Goal: Use online tool/utility: Utilize a website feature to perform a specific function

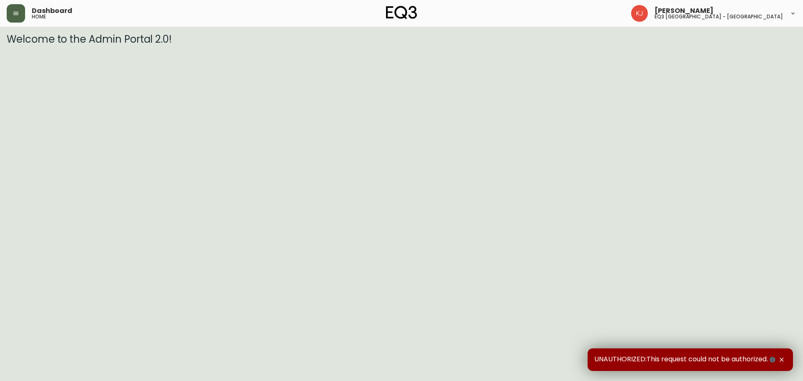
click at [15, 16] on icon "button" at bounding box center [16, 13] width 7 height 7
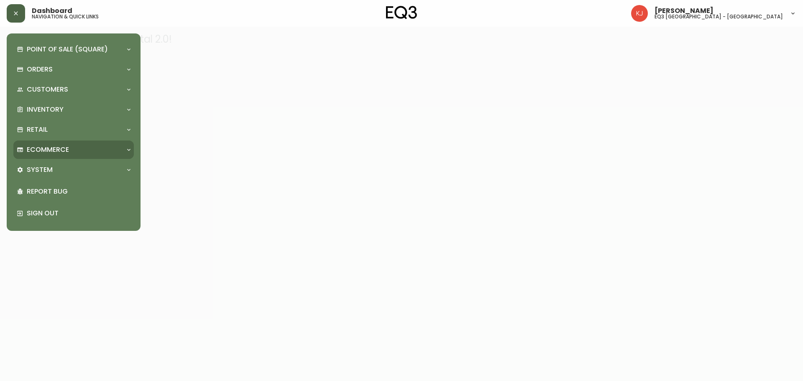
click at [87, 144] on div "Ecommerce" at bounding box center [73, 150] width 120 height 18
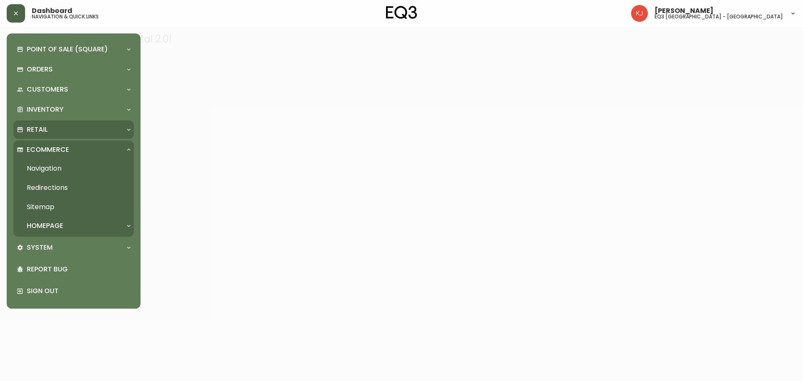
click at [84, 129] on div "Retail" at bounding box center [69, 129] width 105 height 9
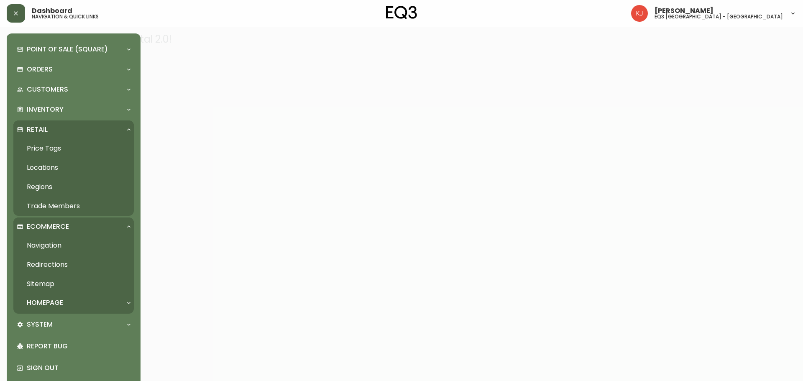
click at [63, 146] on link "Price Tags" at bounding box center [73, 148] width 120 height 19
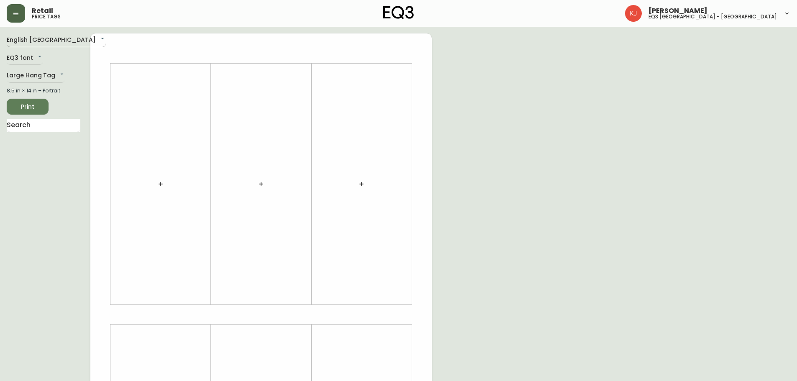
click at [49, 37] on body "Retail price tags [PERSON_NAME] eq3 [GEOGRAPHIC_DATA] - [GEOGRAPHIC_DATA] Engli…" at bounding box center [398, 298] width 797 height 596
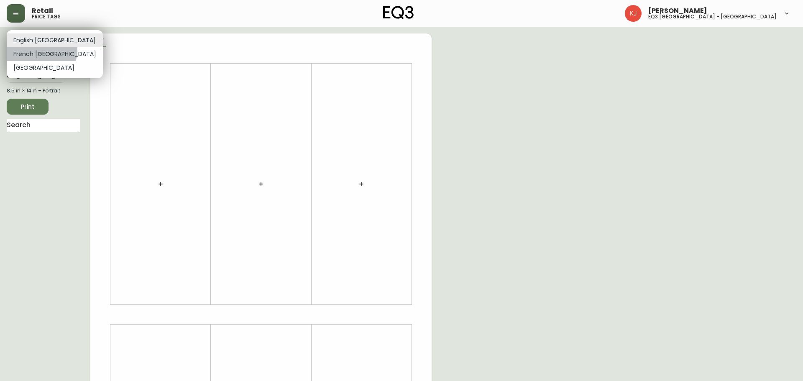
click at [41, 50] on li "French [GEOGRAPHIC_DATA]" at bounding box center [55, 54] width 96 height 14
type input "fr_CA"
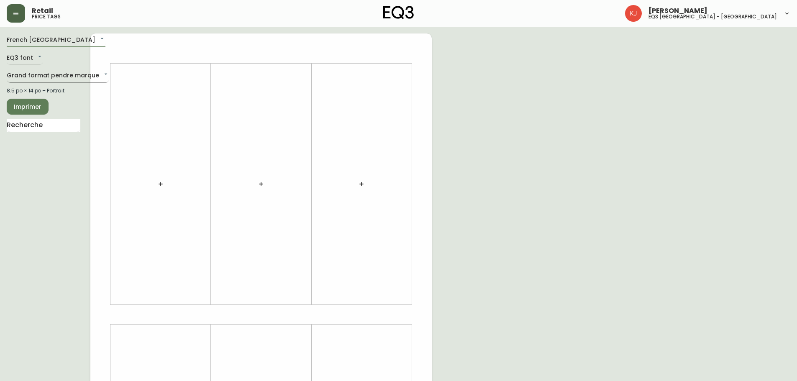
click at [44, 72] on body "Retail price tags [PERSON_NAME] eq3 [GEOGRAPHIC_DATA] - [GEOGRAPHIC_DATA] [GEOG…" at bounding box center [398, 298] width 797 height 596
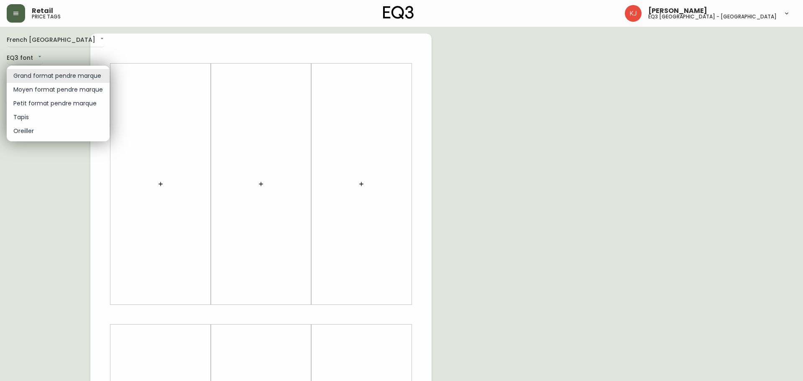
click at [47, 104] on li "Petit format pendre marque" at bounding box center [58, 104] width 103 height 14
type input "small"
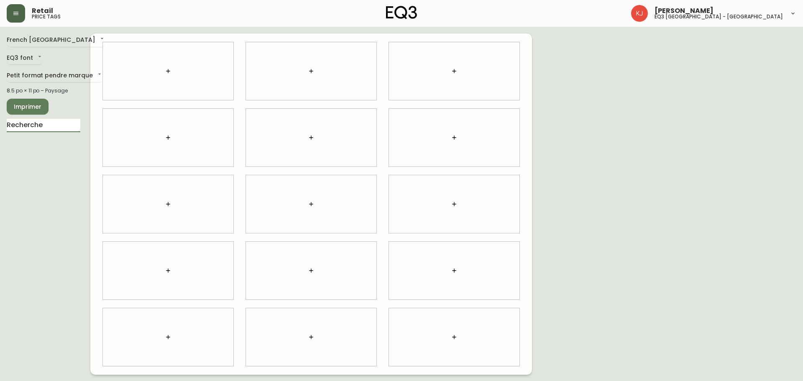
click at [44, 127] on input "text" at bounding box center [44, 125] width 74 height 13
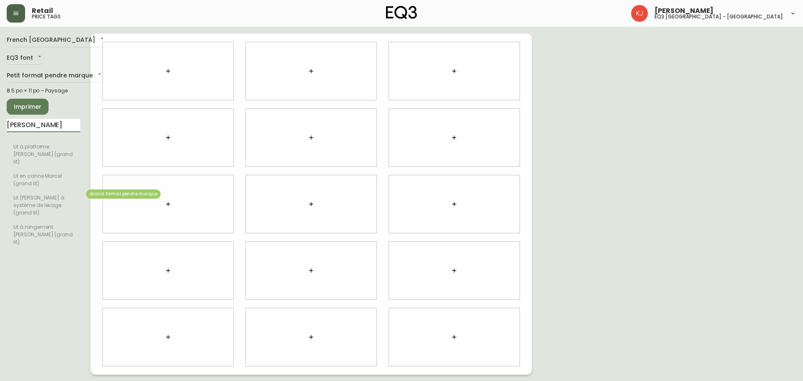
type input "[PERSON_NAME]"
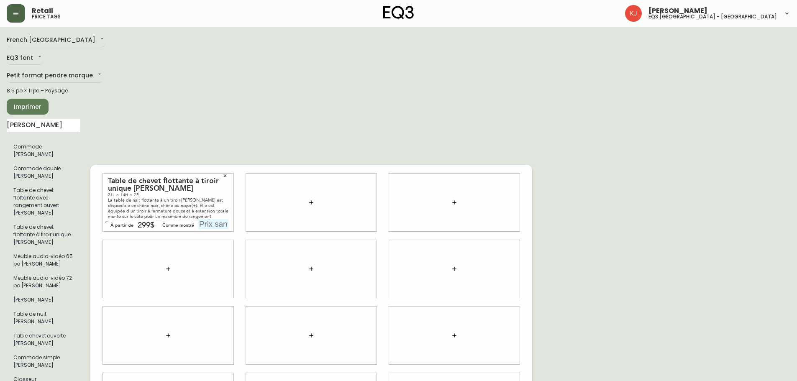
click at [227, 173] on icon "button" at bounding box center [225, 175] width 5 height 5
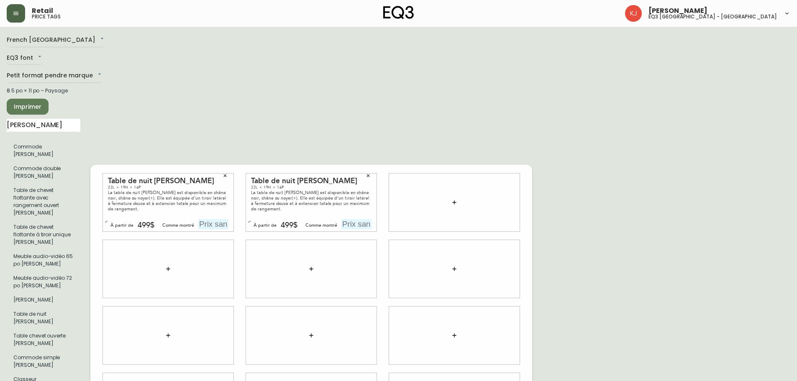
click at [213, 219] on input "text" at bounding box center [213, 224] width 30 height 10
type input "699$"
click at [353, 219] on input "text" at bounding box center [356, 224] width 30 height 10
type input "699$"
click at [62, 126] on input "[PERSON_NAME]" at bounding box center [44, 125] width 74 height 13
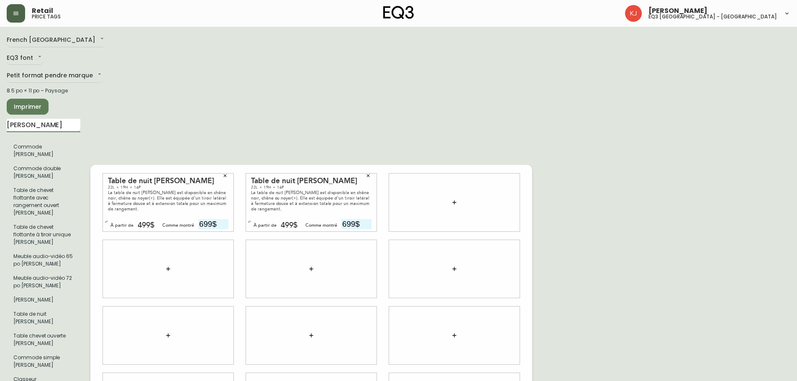
click at [62, 126] on input "[PERSON_NAME]" at bounding box center [44, 125] width 74 height 13
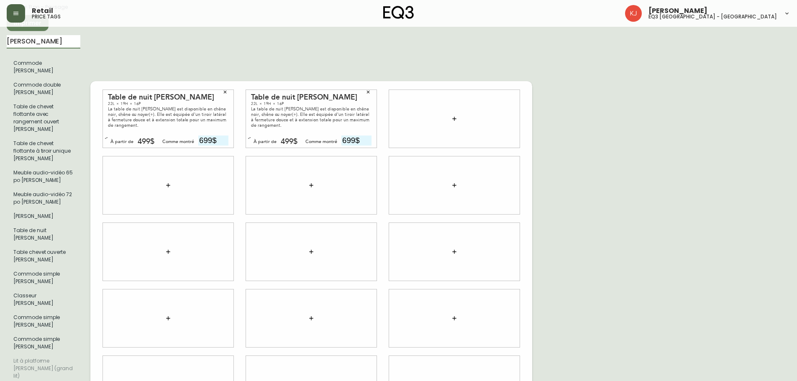
scroll to position [42, 0]
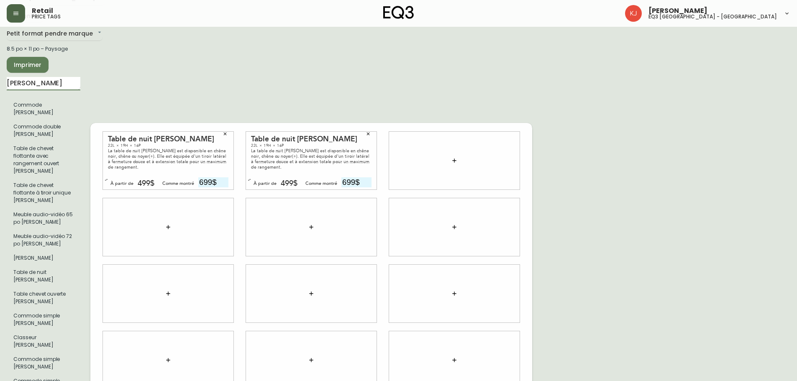
click at [43, 84] on input "[PERSON_NAME]" at bounding box center [44, 83] width 74 height 13
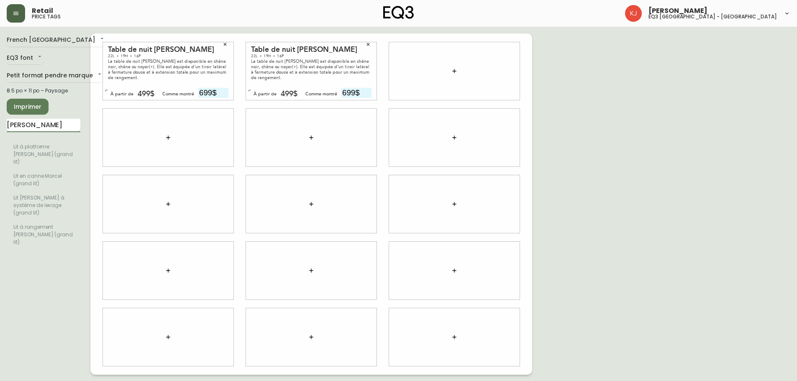
scroll to position [0, 0]
type input "[PERSON_NAME]"
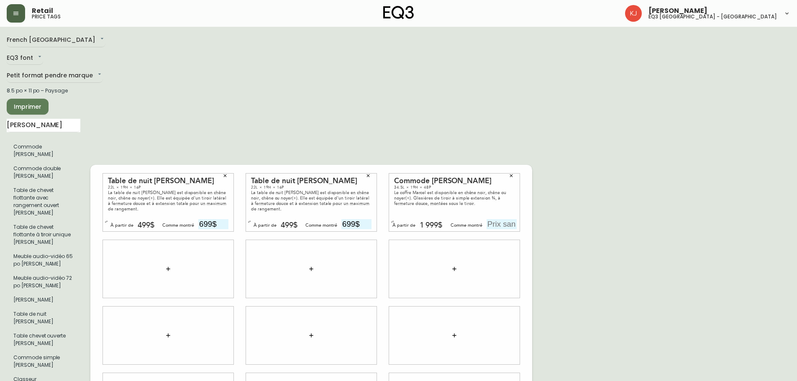
click at [500, 219] on input "text" at bounding box center [502, 224] width 30 height 10
type input "2099$"
click at [609, 154] on div "French Canada fr_CA EQ3 font EQ3 Petit format pendre marque small 8.5 po × 11 p…" at bounding box center [399, 335] width 784 height 604
click at [34, 110] on span "Imprimer" at bounding box center [27, 107] width 28 height 10
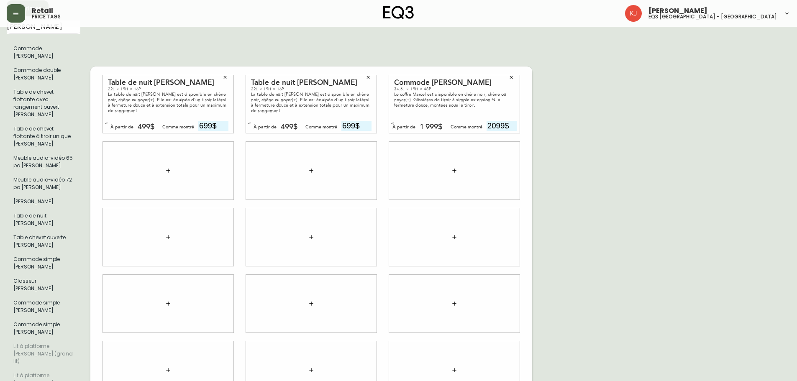
scroll to position [84, 0]
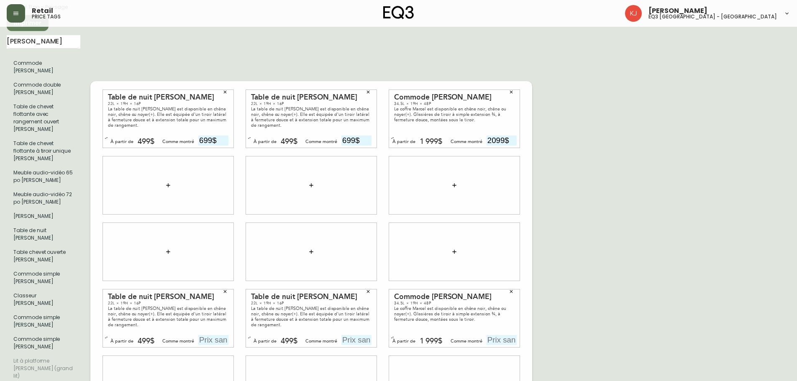
click at [212, 335] on input "text" at bounding box center [213, 340] width 30 height 10
type input "699$"
click at [360, 335] on input "text" at bounding box center [356, 340] width 30 height 10
type input "699$"
click at [509, 335] on input "text" at bounding box center [502, 340] width 30 height 10
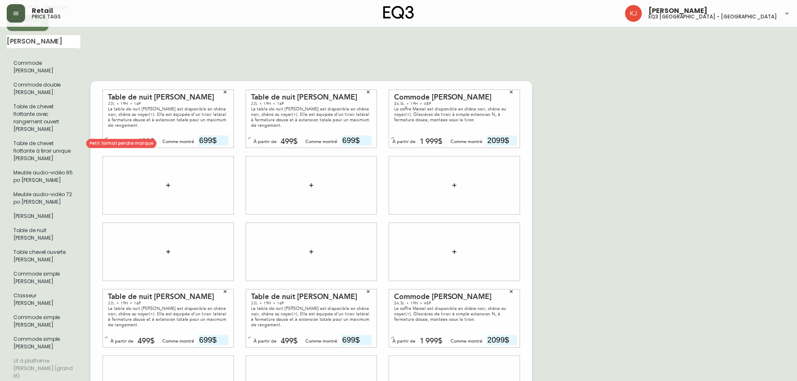
scroll to position [0, 0]
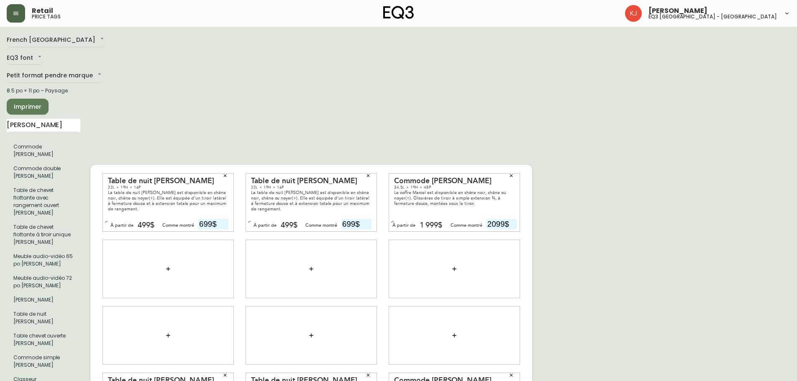
type input "2099$"
click at [41, 110] on span "Imprimer" at bounding box center [27, 107] width 28 height 10
